Goal: Check status: Check status

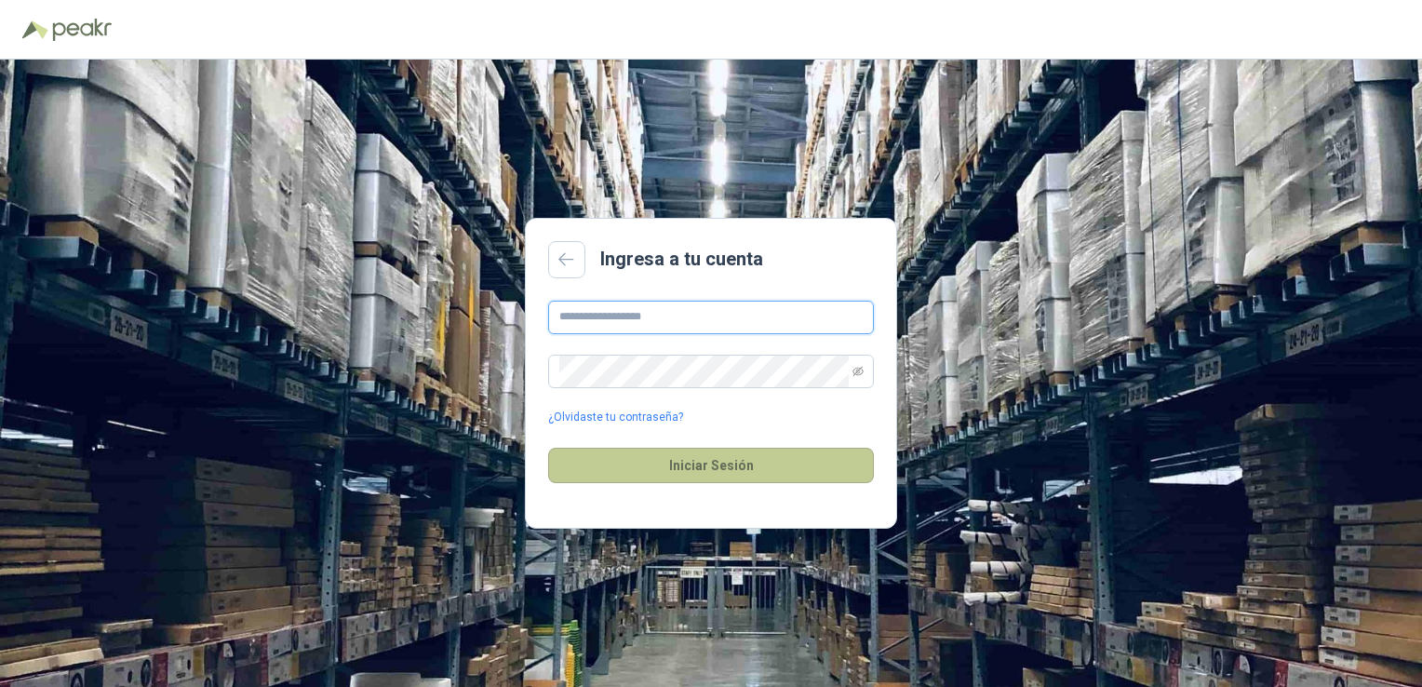
type input "**********"
click at [660, 466] on button "Iniciar Sesión" at bounding box center [711, 465] width 326 height 35
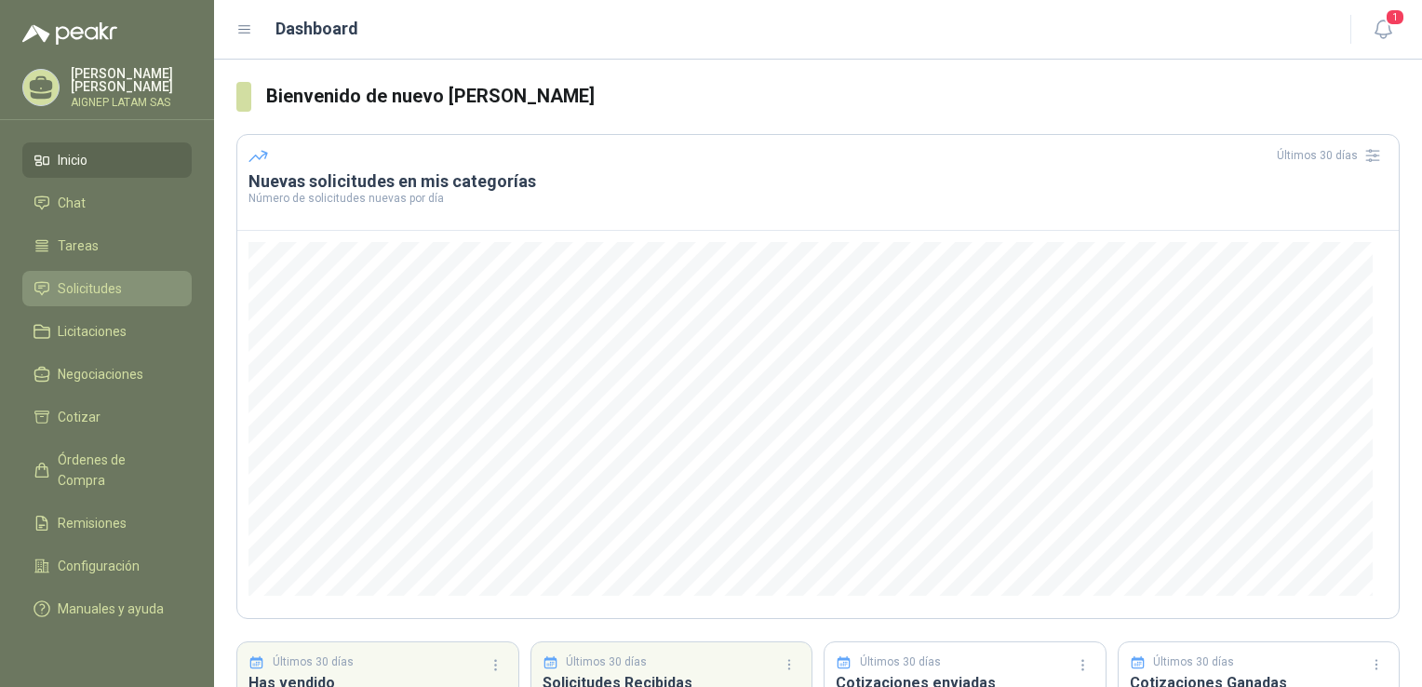
click at [113, 285] on span "Solicitudes" at bounding box center [90, 288] width 64 height 20
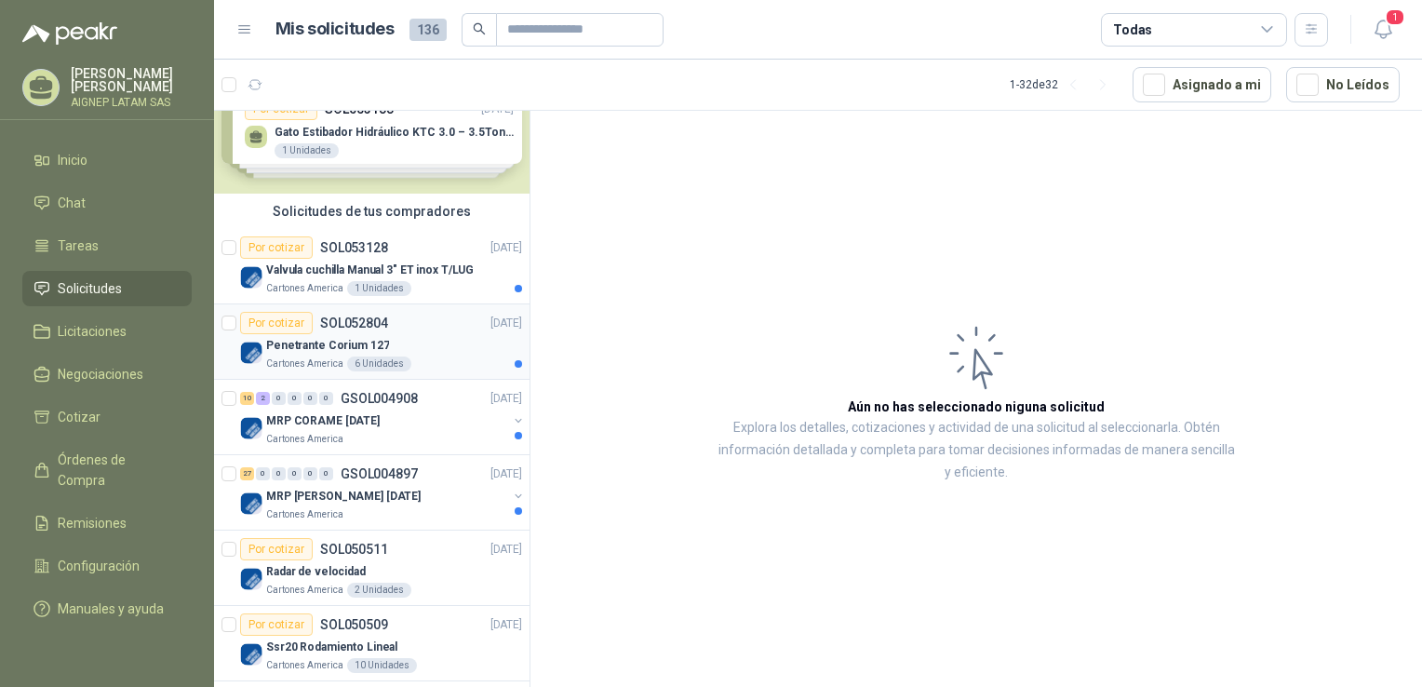
scroll to position [93, 0]
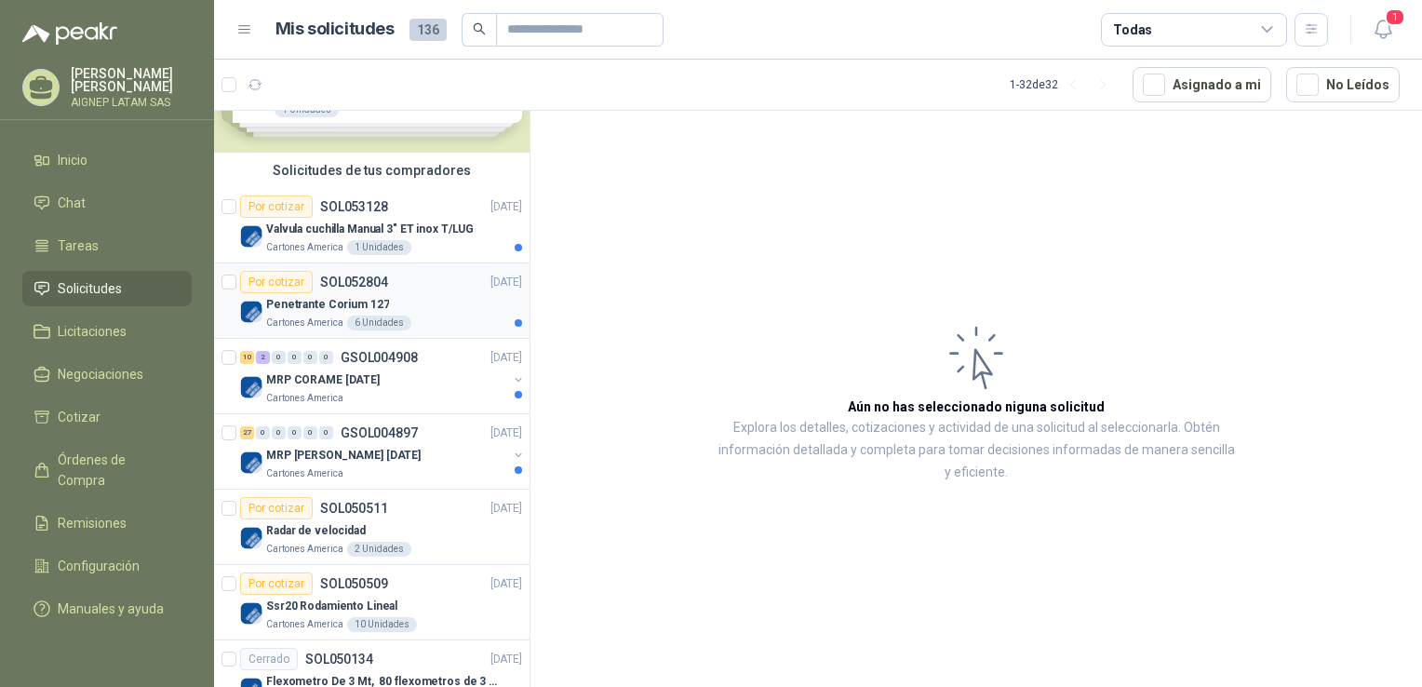
click at [446, 320] on div "Cartones America 6 Unidades" at bounding box center [394, 323] width 256 height 15
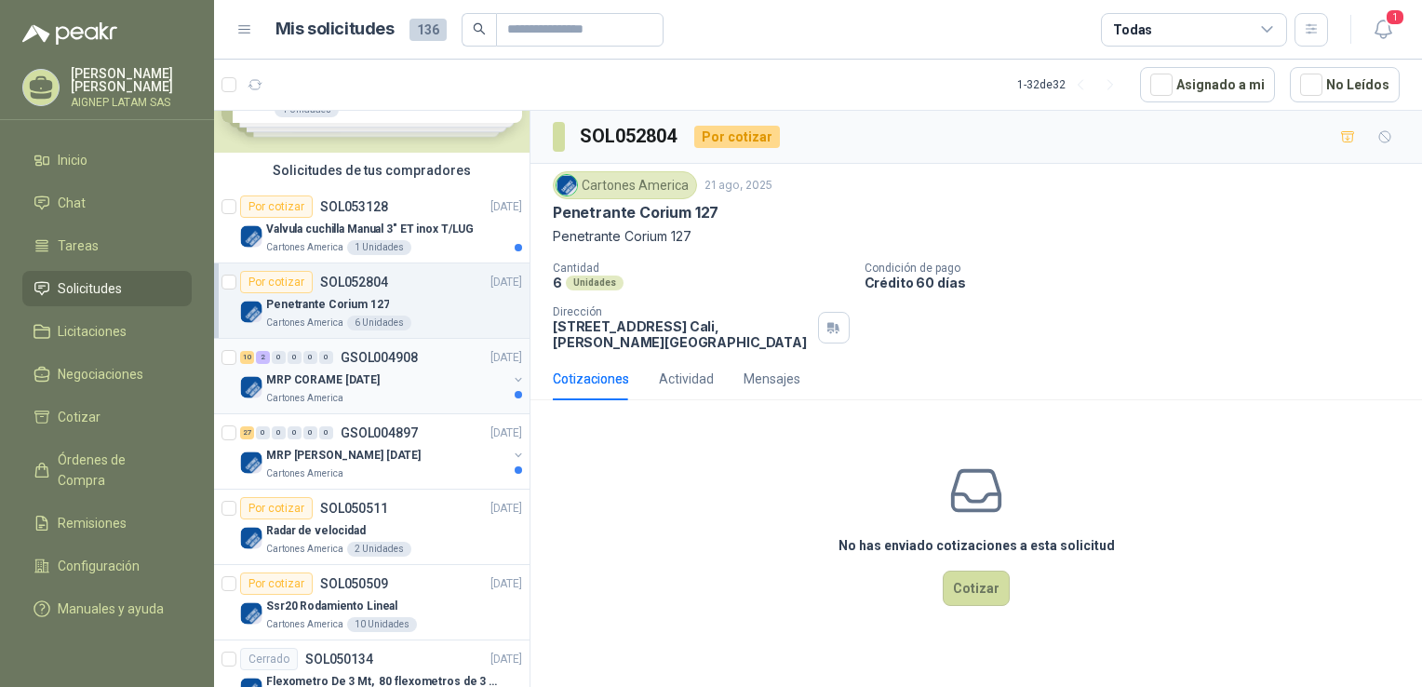
click at [416, 374] on div "MRP CORAME [DATE]" at bounding box center [386, 380] width 241 height 22
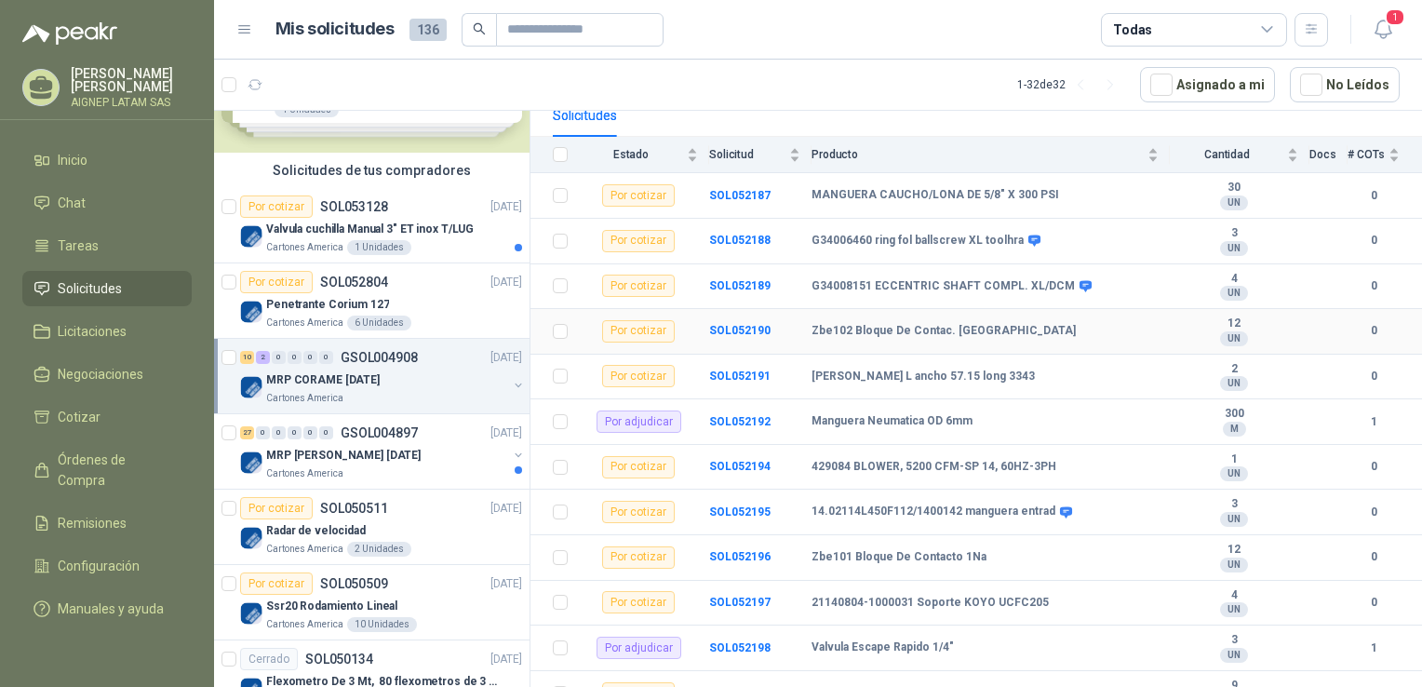
scroll to position [207, 0]
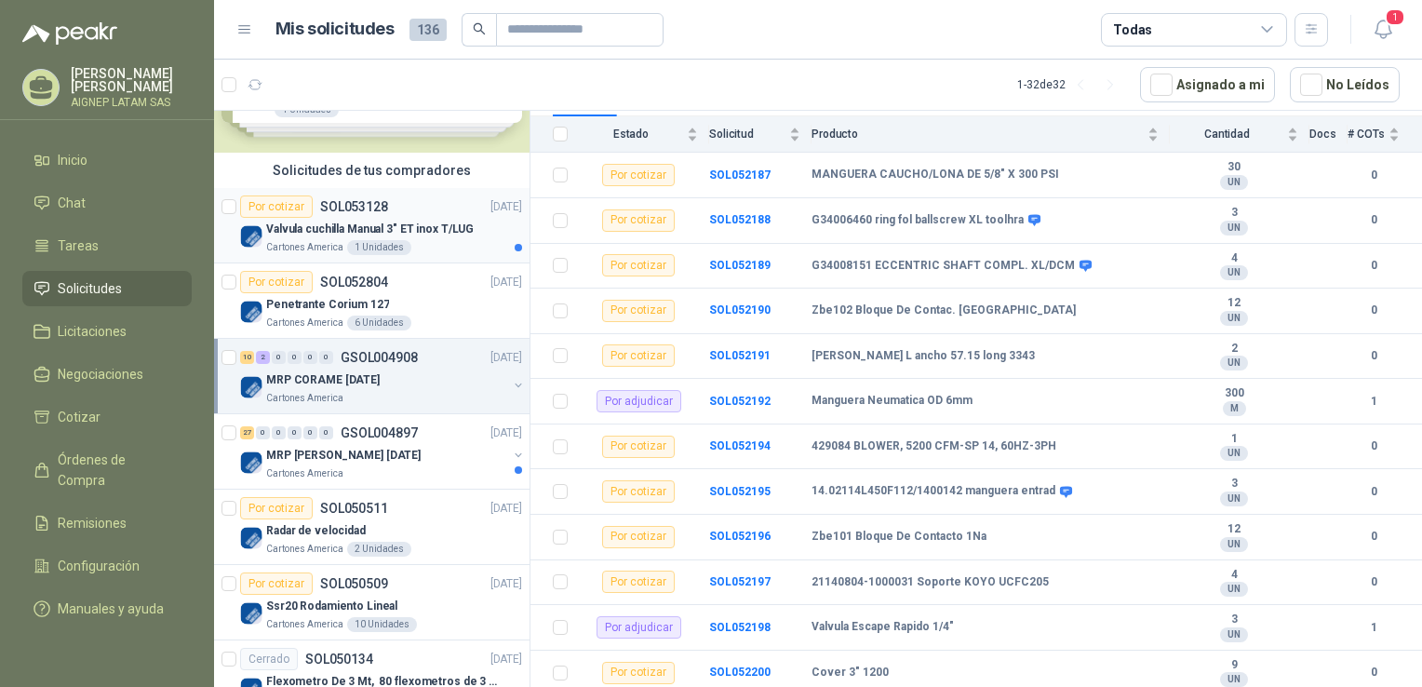
click at [439, 229] on p "Valvula cuchilla Manual 3" ET inox T/LUG" at bounding box center [370, 230] width 208 height 18
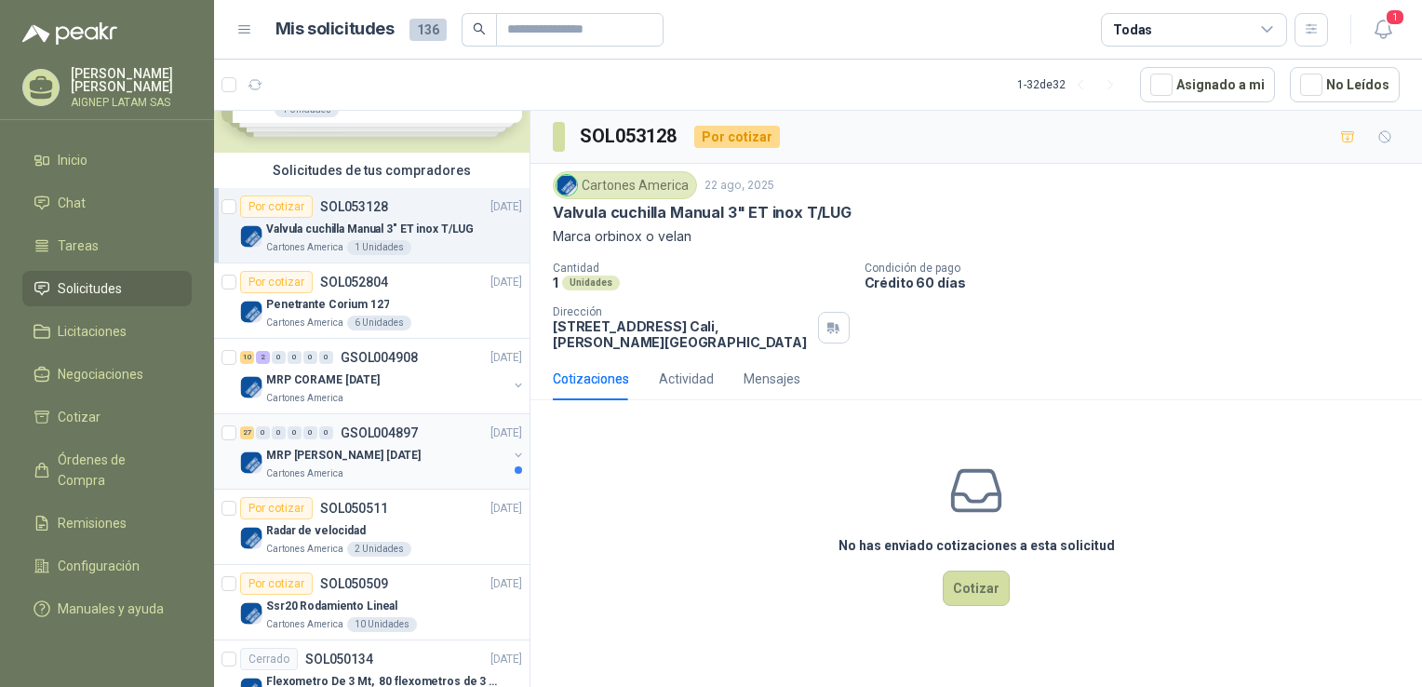
click at [387, 458] on p "MRP [PERSON_NAME] [DATE]" at bounding box center [343, 456] width 155 height 18
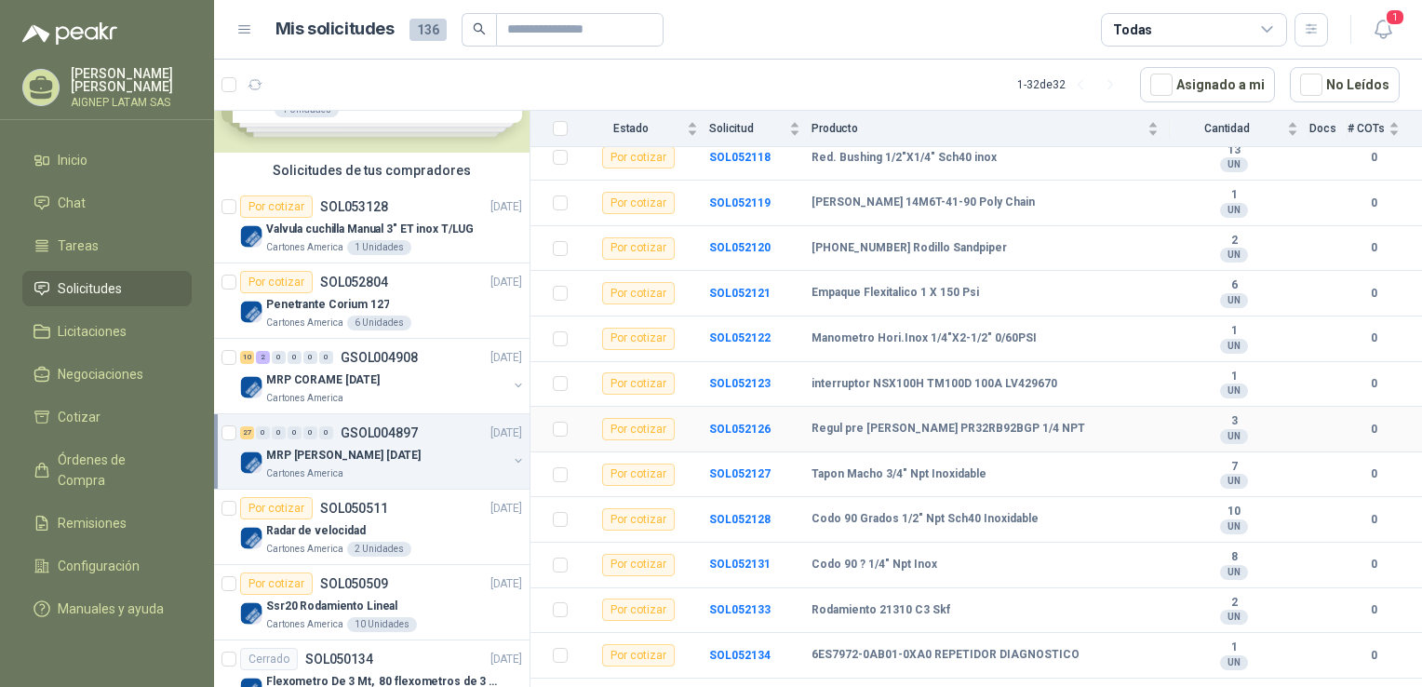
scroll to position [652, 0]
